Goal: Task Accomplishment & Management: Complete application form

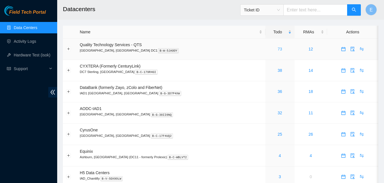
click at [277, 48] on link "73" at bounding box center [279, 49] width 5 height 5
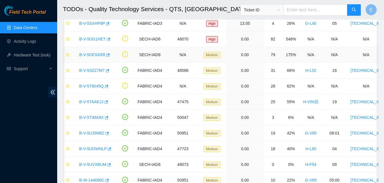
scroll to position [77, 0]
click at [109, 148] on icon "button" at bounding box center [109, 148] width 3 height 3
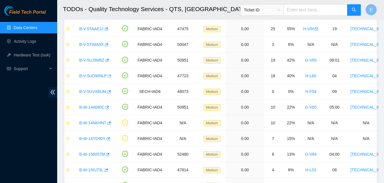
scroll to position [151, 0]
click at [107, 137] on icon "button" at bounding box center [108, 139] width 4 height 4
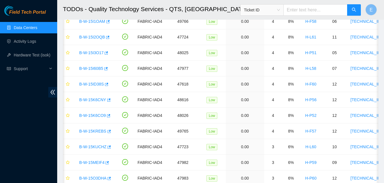
scroll to position [1047, 0]
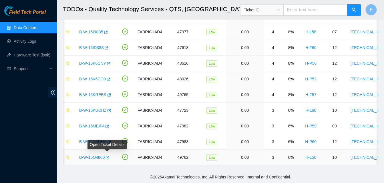
click at [107, 156] on icon "button" at bounding box center [107, 158] width 4 height 4
click at [34, 56] on link "Hardware Test (isok)" at bounding box center [32, 55] width 37 height 5
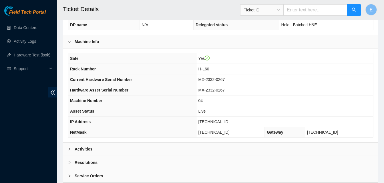
scroll to position [174, 0]
click at [91, 149] on b "Activities" at bounding box center [84, 149] width 18 height 6
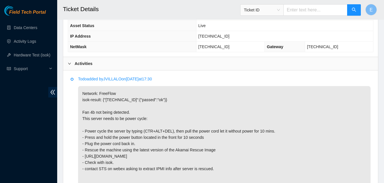
scroll to position [259, 0]
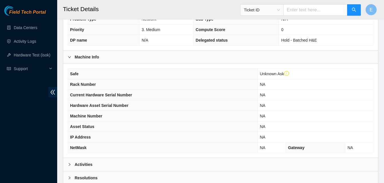
scroll to position [215, 0]
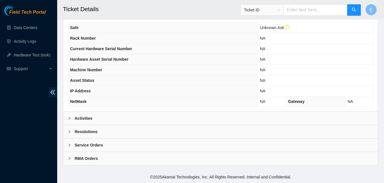
click at [81, 117] on b "Activities" at bounding box center [84, 118] width 18 height 6
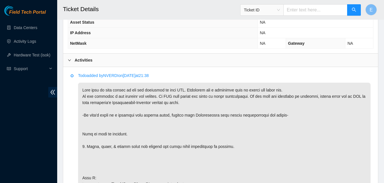
scroll to position [274, 0]
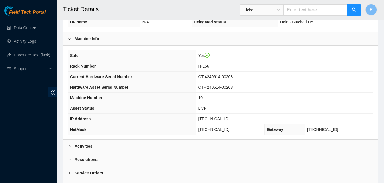
scroll to position [177, 0]
click at [87, 147] on b "Activities" at bounding box center [84, 146] width 18 height 6
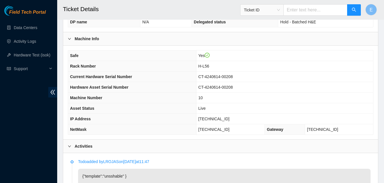
scroll to position [169, 0]
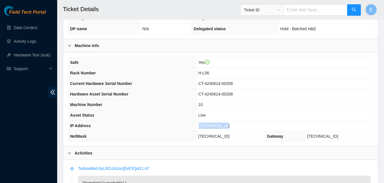
drag, startPoint x: 206, startPoint y: 127, endPoint x: 230, endPoint y: 129, distance: 24.4
click at [230, 129] on td "[TECHNICAL_ID]" at bounding box center [284, 126] width 177 height 11
copy span "[TECHNICAL_ID]"
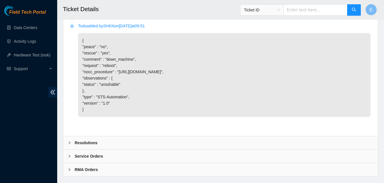
scroll to position [465, 0]
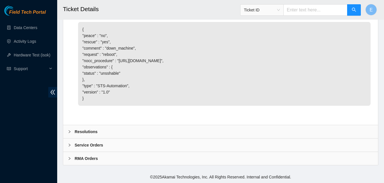
click at [83, 132] on b "Resolutions" at bounding box center [86, 132] width 23 height 6
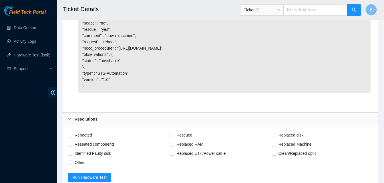
click at [72, 140] on label "Rebooted" at bounding box center [81, 135] width 27 height 9
click at [72, 137] on input "Rebooted" at bounding box center [70, 135] width 4 height 4
checkbox input "true"
click at [173, 137] on input "Rescued" at bounding box center [171, 135] width 4 height 4
checkbox input "true"
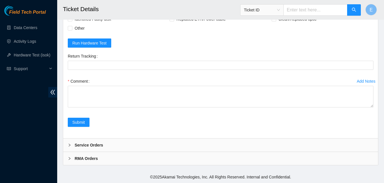
scroll to position [612, 0]
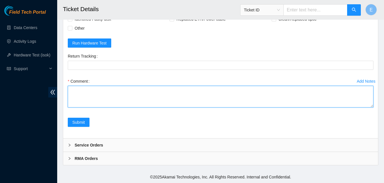
click at [95, 99] on textarea "Comment" at bounding box center [220, 97] width 305 height 22
paste textarea "333588 08-09-2025 03:42:03 23.55.100.237 COMPLETE Result Detail Message Ticket …"
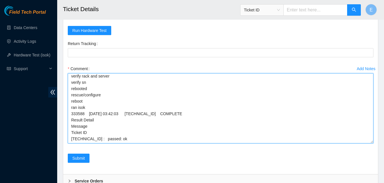
scroll to position [0, 0]
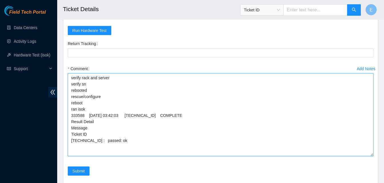
drag, startPoint x: 371, startPoint y: 107, endPoint x: 372, endPoint y: 171, distance: 64.6
click at [372, 157] on textarea "verify rack and server verify sn rebooted rescue/configure reboot ran isok 3335…" at bounding box center [220, 114] width 305 height 83
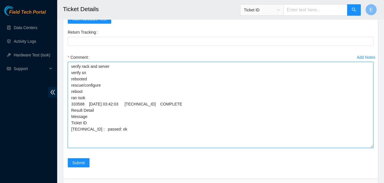
scroll to position [673, 0]
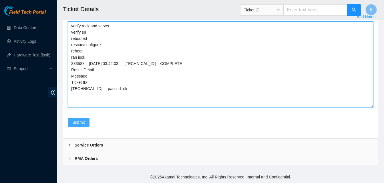
type textarea "verify rack and server verify sn rebooted rescue/configure reboot ran isok 3335…"
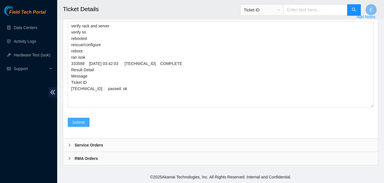
click at [83, 125] on span "Submit" at bounding box center [78, 122] width 13 height 6
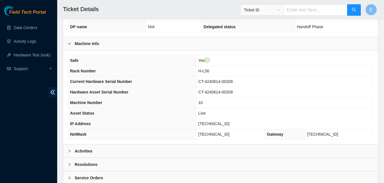
scroll to position [204, 0]
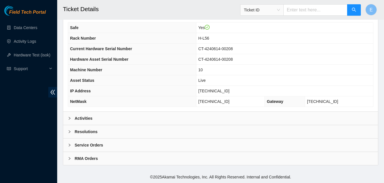
click at [91, 120] on b "Activities" at bounding box center [84, 118] width 18 height 6
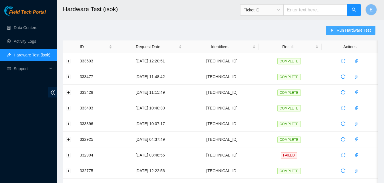
click at [337, 30] on button "Run Hardware Test" at bounding box center [350, 30] width 50 height 9
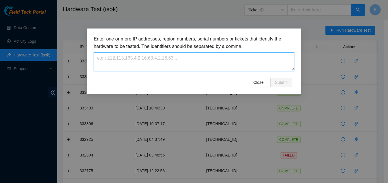
click at [192, 64] on textarea at bounding box center [194, 62] width 201 height 19
paste textarea "[TECHNICAL_ID]"
type textarea "[TECHNICAL_ID]"
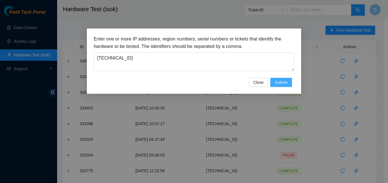
click at [287, 83] on span "Submit" at bounding box center [281, 82] width 13 height 6
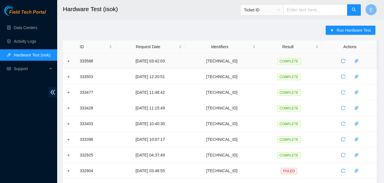
click at [71, 61] on td at bounding box center [70, 61] width 14 height 16
click at [69, 62] on button "Expand row" at bounding box center [68, 61] width 5 height 5
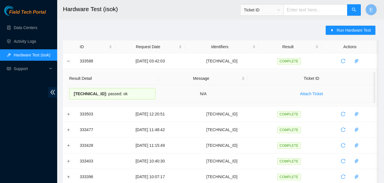
drag, startPoint x: 79, startPoint y: 61, endPoint x: 125, endPoint y: 91, distance: 55.8
copy tbody "333588 08-09-2025 03:42:03 23.55.100.237 COMPLETE Result Detail Message Ticket …"
click at [79, 18] on h2 "Hardware Test (isok)" at bounding box center [193, 9] width 261 height 18
click at [68, 60] on button "Collapse row" at bounding box center [68, 61] width 5 height 5
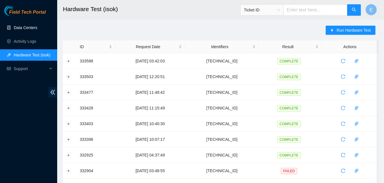
click at [27, 26] on link "Data Centers" at bounding box center [25, 27] width 23 height 5
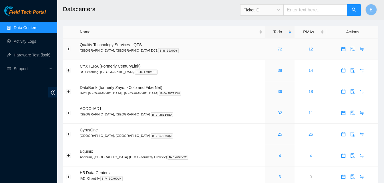
click at [277, 50] on link "72" at bounding box center [279, 49] width 5 height 5
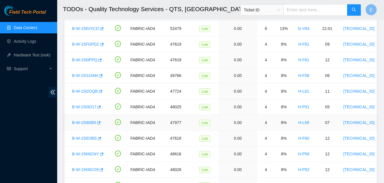
scroll to position [1031, 0]
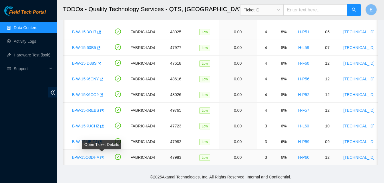
click at [102, 156] on icon "button" at bounding box center [101, 158] width 4 height 4
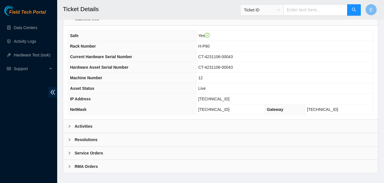
scroll to position [204, 0]
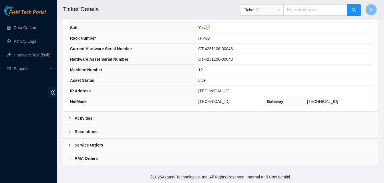
click at [82, 120] on b "Activities" at bounding box center [84, 118] width 18 height 6
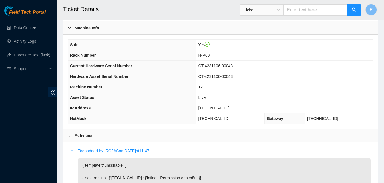
scroll to position [187, 0]
drag, startPoint x: 207, startPoint y: 109, endPoint x: 229, endPoint y: 111, distance: 22.0
click at [229, 111] on td "23.52.15.143" at bounding box center [284, 108] width 177 height 11
copy span "23.52.15.143"
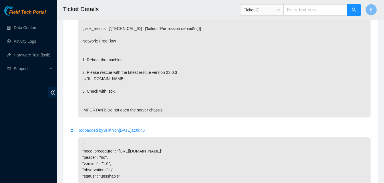
scroll to position [465, 0]
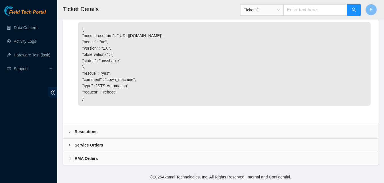
click at [83, 132] on b "Resolutions" at bounding box center [86, 132] width 23 height 6
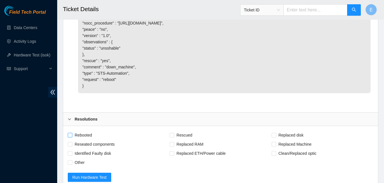
click at [74, 140] on span "Rebooted" at bounding box center [83, 135] width 22 height 9
click at [72, 137] on input "Rebooted" at bounding box center [70, 135] width 4 height 4
checkbox input "true"
click at [170, 138] on span at bounding box center [171, 135] width 5 height 5
click at [170, 137] on input "Rescued" at bounding box center [171, 135] width 4 height 4
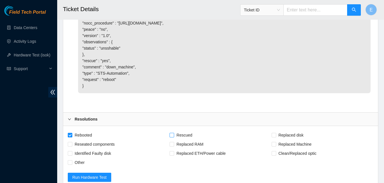
checkbox input "true"
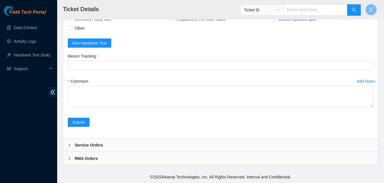
scroll to position [612, 0]
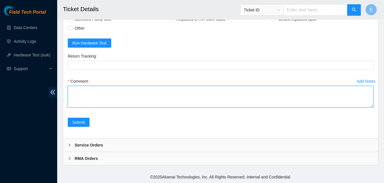
click at [86, 88] on textarea "Comment" at bounding box center [220, 97] width 305 height 22
paste textarea "333597 08-09-2025 04:22:25 23.52.15.143 COMPLETE Result Detail Message Ticket I…"
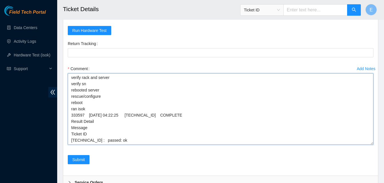
scroll to position [0, 0]
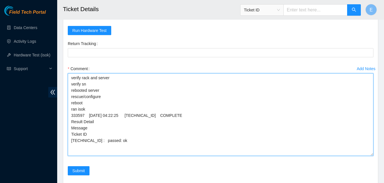
drag, startPoint x: 371, startPoint y: 107, endPoint x: 372, endPoint y: 170, distance: 63.7
click at [372, 156] on textarea "verify rack and server verify sn rebooted server rescue/configure reboot ran is…" at bounding box center [220, 114] width 305 height 83
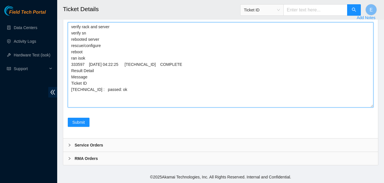
scroll to position [676, 0]
type textarea "verify rack and server verify sn rebooted server rescue/configure reboot ran is…"
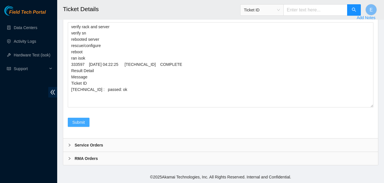
click at [83, 120] on span "Submit" at bounding box center [78, 122] width 13 height 6
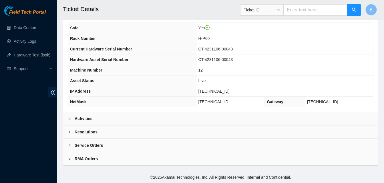
scroll to position [204, 0]
click at [81, 119] on b "Activities" at bounding box center [84, 118] width 18 height 6
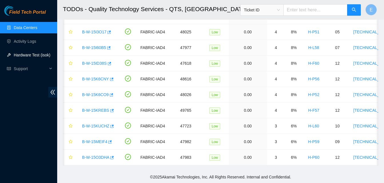
scroll to position [0, 10]
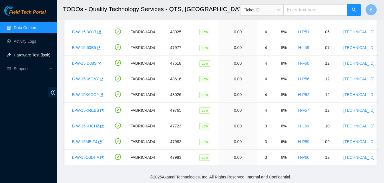
drag, startPoint x: 0, startPoint y: 0, endPoint x: 40, endPoint y: 57, distance: 69.4
click at [40, 57] on link "Hardware Test (isok)" at bounding box center [32, 55] width 37 height 5
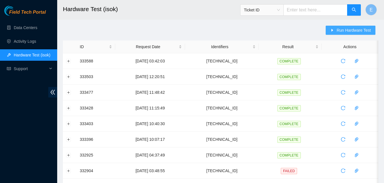
click at [344, 31] on span "Run Hardware Test" at bounding box center [353, 30] width 34 height 6
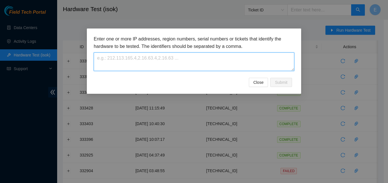
click at [161, 69] on textarea at bounding box center [194, 62] width 201 height 19
paste textarea "[TECHNICAL_ID]"
type textarea "[TECHNICAL_ID]"
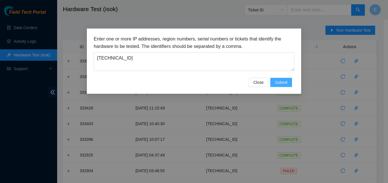
click at [279, 81] on span "Submit" at bounding box center [281, 82] width 13 height 6
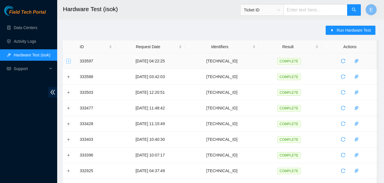
click at [68, 61] on button "Expand row" at bounding box center [68, 61] width 5 height 5
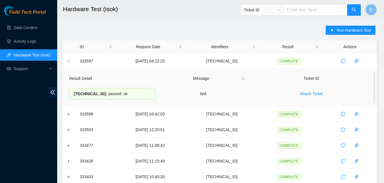
drag, startPoint x: 80, startPoint y: 61, endPoint x: 121, endPoint y: 97, distance: 54.1
copy tbody "333597 08-09-2025 04:22:25 23.52.15.143 COMPLETE Result Detail Message Ticket I…"
click at [106, 19] on header "Hardware Test (isok) Ticket ID E" at bounding box center [249, 10] width 384 height 20
click at [70, 62] on button "Collapse row" at bounding box center [68, 61] width 5 height 5
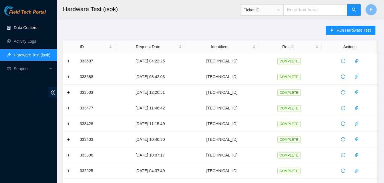
click at [33, 29] on link "Data Centers" at bounding box center [25, 27] width 23 height 5
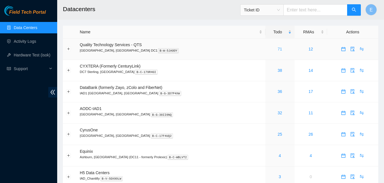
click at [277, 51] on link "71" at bounding box center [279, 49] width 5 height 5
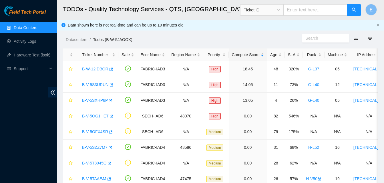
click at [305, 8] on input "text" at bounding box center [315, 9] width 64 height 11
type input "B-W-156057M"
click at [351, 10] on button "button" at bounding box center [354, 9] width 14 height 11
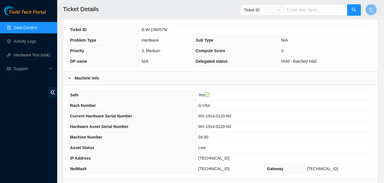
scroll to position [204, 0]
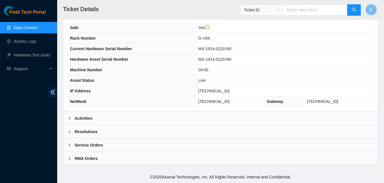
click at [87, 118] on b "Activities" at bounding box center [84, 118] width 18 height 6
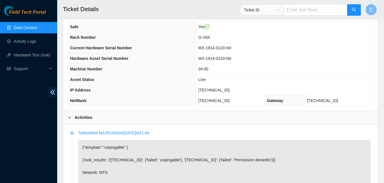
scroll to position [205, 0]
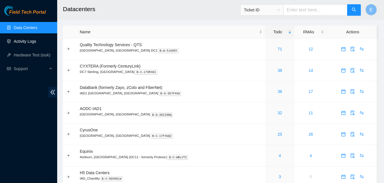
click at [26, 42] on link "Activity Logs" at bounding box center [25, 41] width 23 height 5
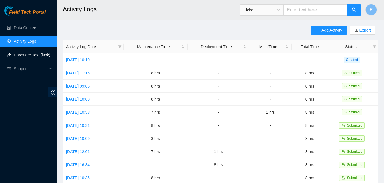
click at [34, 56] on link "Hardware Test (isok)" at bounding box center [32, 55] width 37 height 5
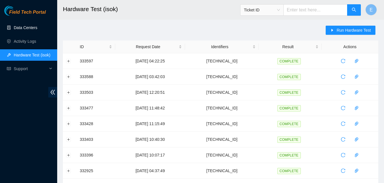
click at [31, 28] on link "Data Centers" at bounding box center [25, 27] width 23 height 5
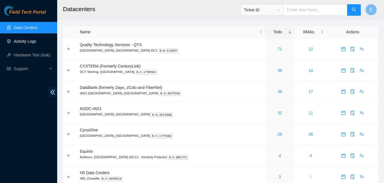
click at [24, 43] on link "Activity Logs" at bounding box center [25, 41] width 23 height 5
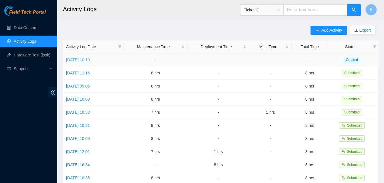
click at [86, 60] on link "[DATE] 10:10" at bounding box center [78, 60] width 24 height 5
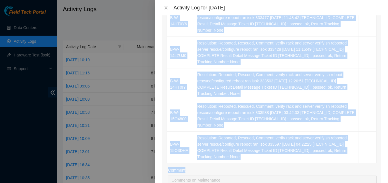
scroll to position [213, 0]
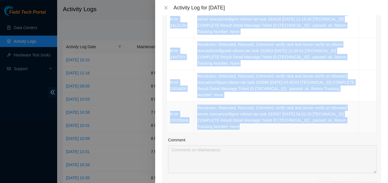
drag, startPoint x: 169, startPoint y: 57, endPoint x: 230, endPoint y: 124, distance: 90.4
click at [230, 124] on tbody "B-W-14I2U6W Resolution: Rebooted, Rescued, Comment: verify rack and server veri…" at bounding box center [272, 22] width 210 height 222
copy tbody "B-W-14I2U6W Resolution: Rebooted, Rescued, Comment: verify rack and server veri…"
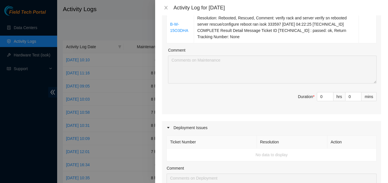
scroll to position [303, 0]
click at [322, 100] on input "0" at bounding box center [325, 96] width 16 height 9
type input "8"
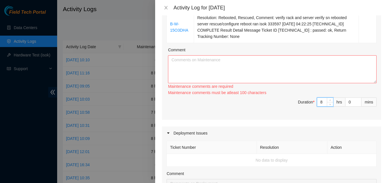
type input "8"
click at [203, 69] on textarea "Comment" at bounding box center [272, 69] width 209 height 28
paste textarea "B-W-14I2U6W Resolution: Rebooted, Rescued, Comment: verify rack and server veri…"
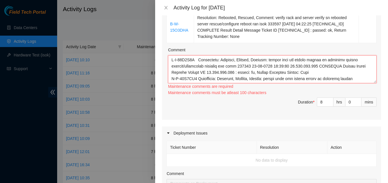
scroll to position [105, 0]
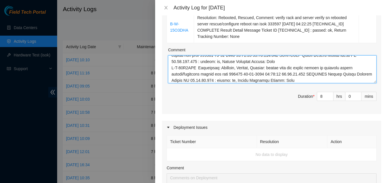
type textarea "B-W-14I2U6W Resolution: Rebooted, Rescued, Comment: verify rack and server veri…"
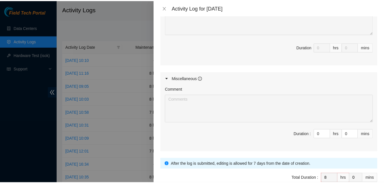
scroll to position [502, 0]
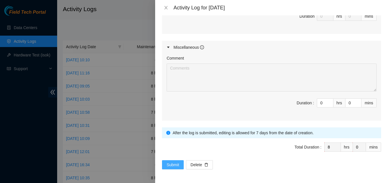
click at [169, 164] on span "Submit" at bounding box center [173, 165] width 13 height 6
